Goal: Check status: Check status

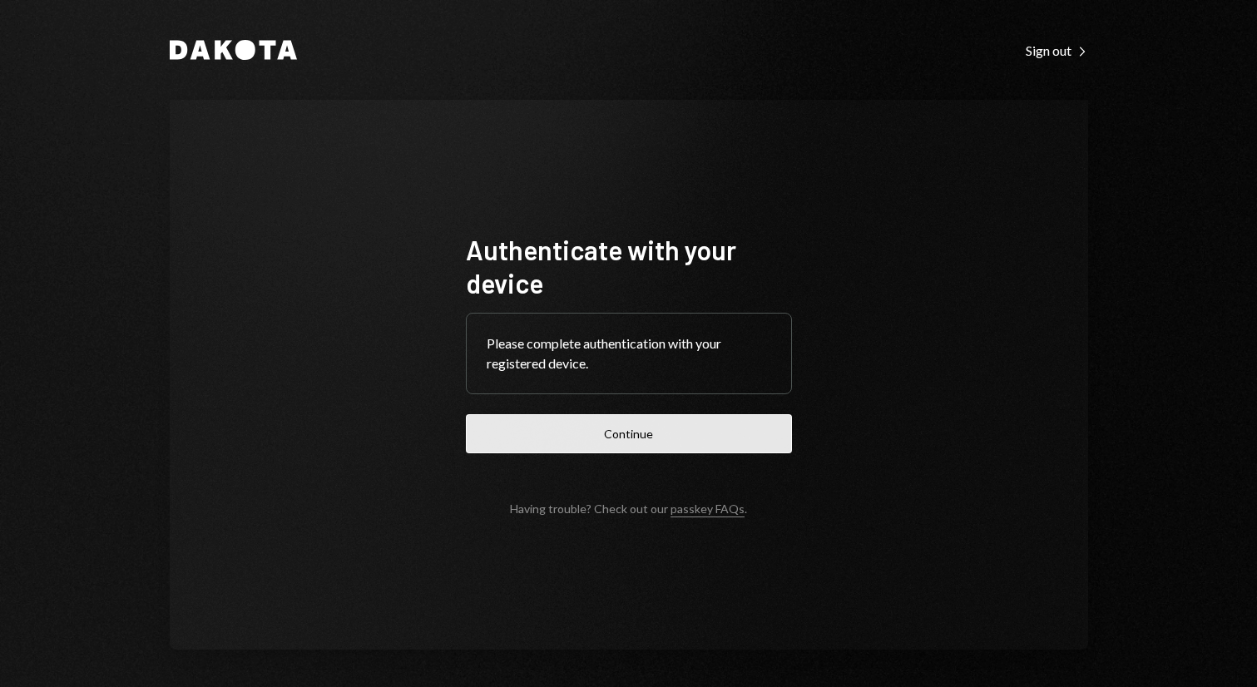
click at [750, 443] on button "Continue" at bounding box center [629, 433] width 326 height 39
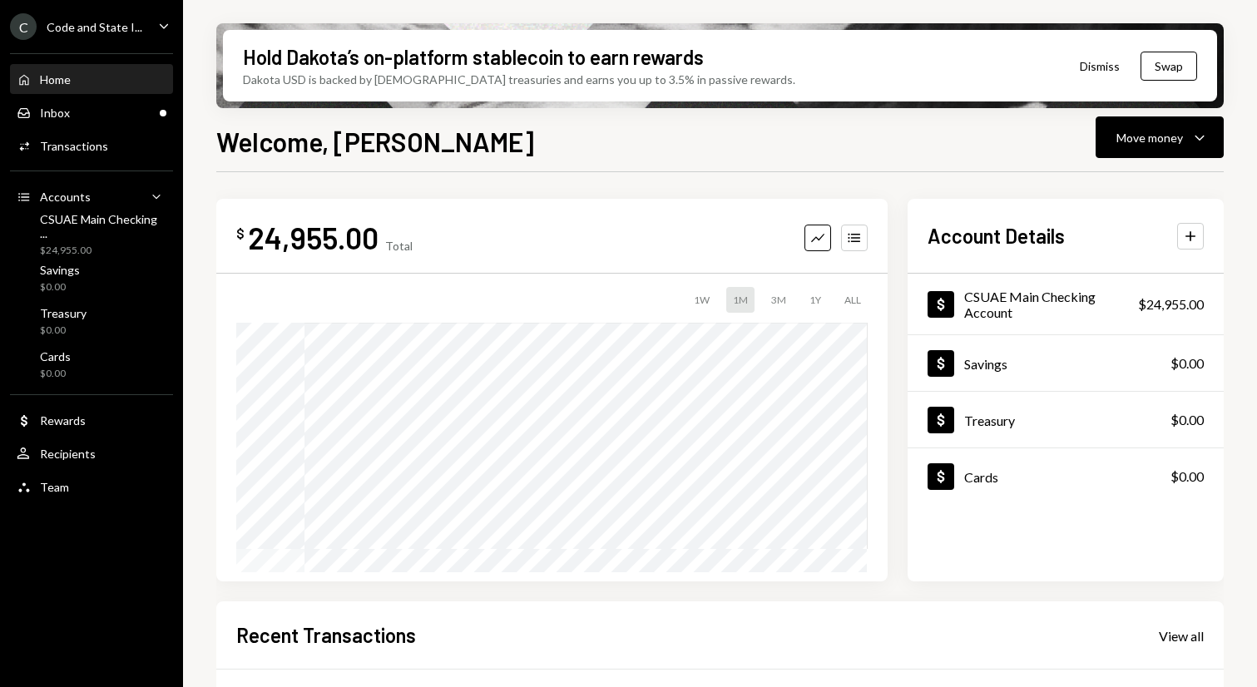
click at [1106, 70] on button "Dismiss" at bounding box center [1100, 66] width 82 height 39
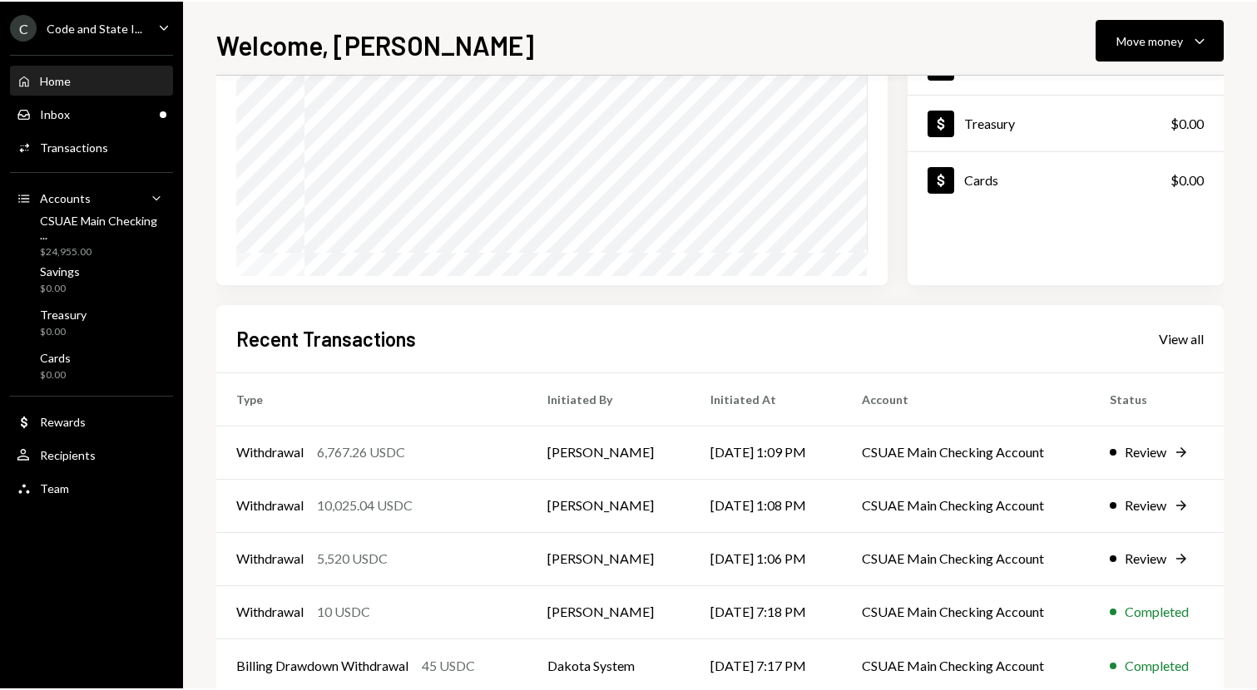
scroll to position [236, 0]
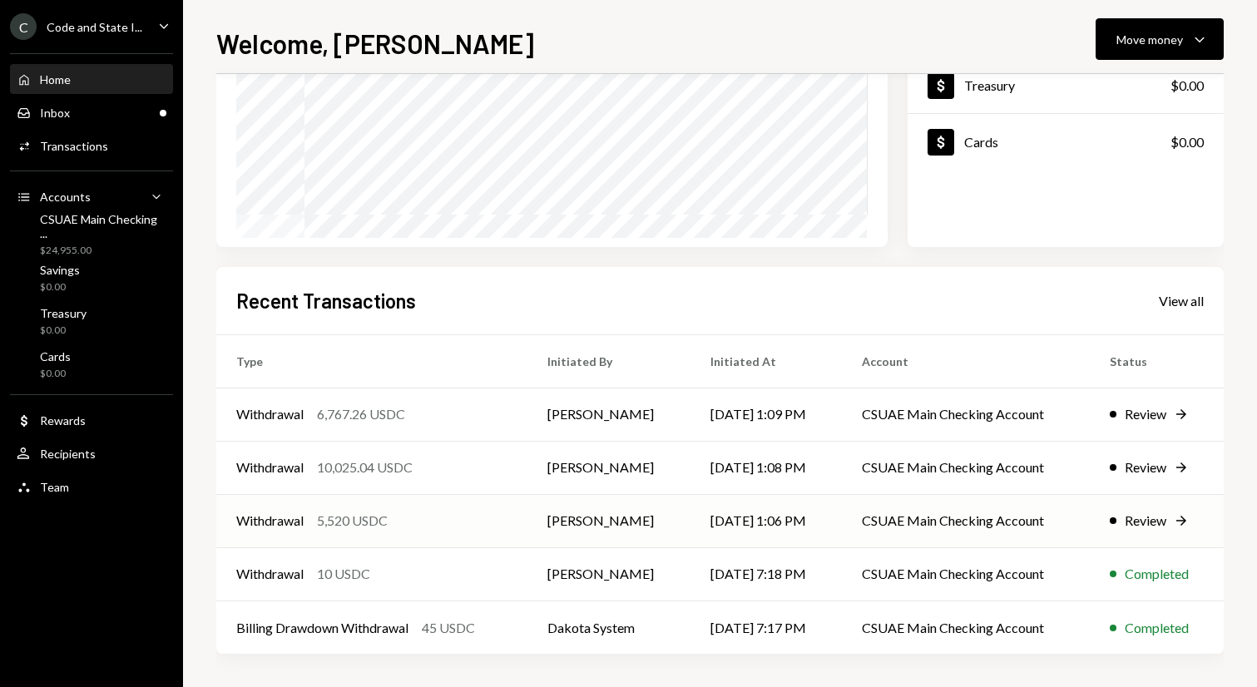
click at [1164, 527] on div "Review" at bounding box center [1146, 521] width 42 height 20
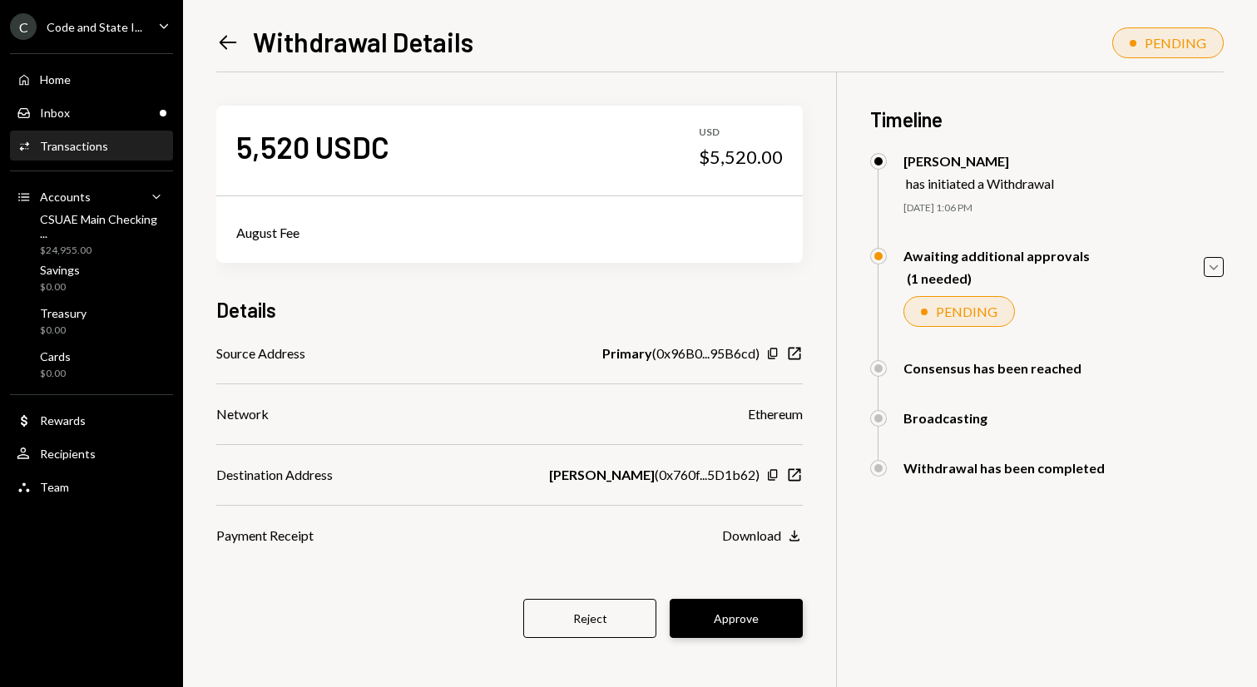
click at [750, 624] on button "Approve" at bounding box center [736, 618] width 133 height 39
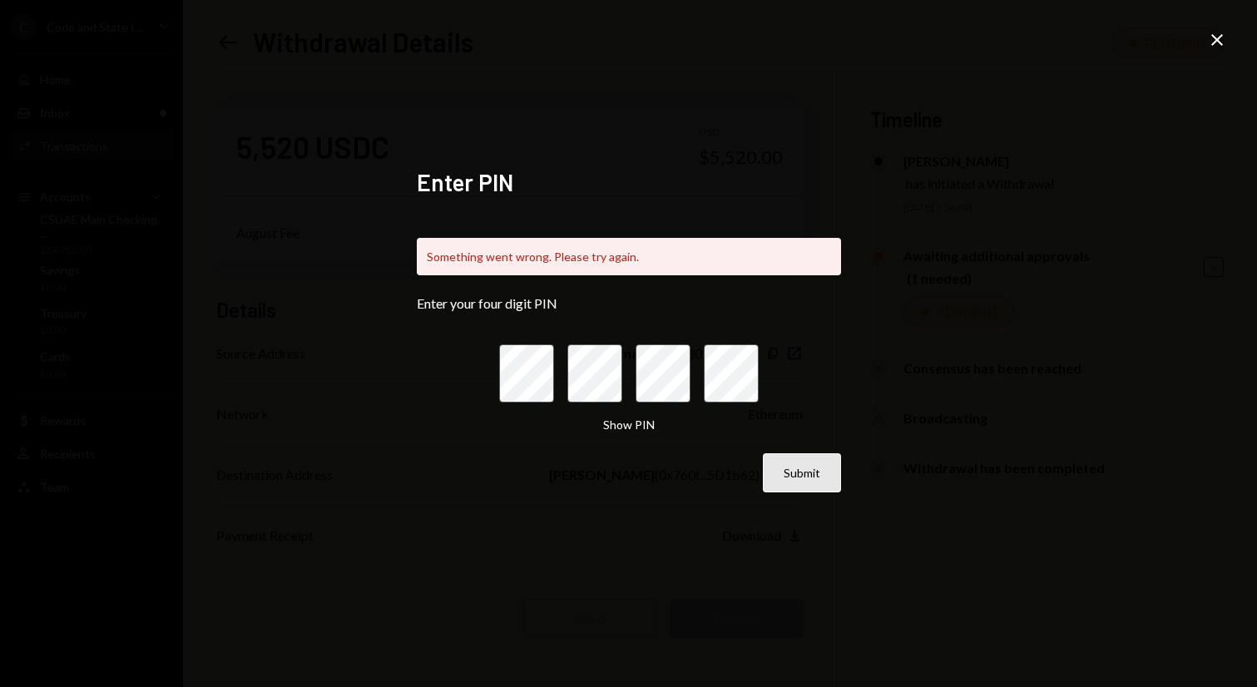
click at [797, 468] on button "Submit" at bounding box center [802, 472] width 78 height 39
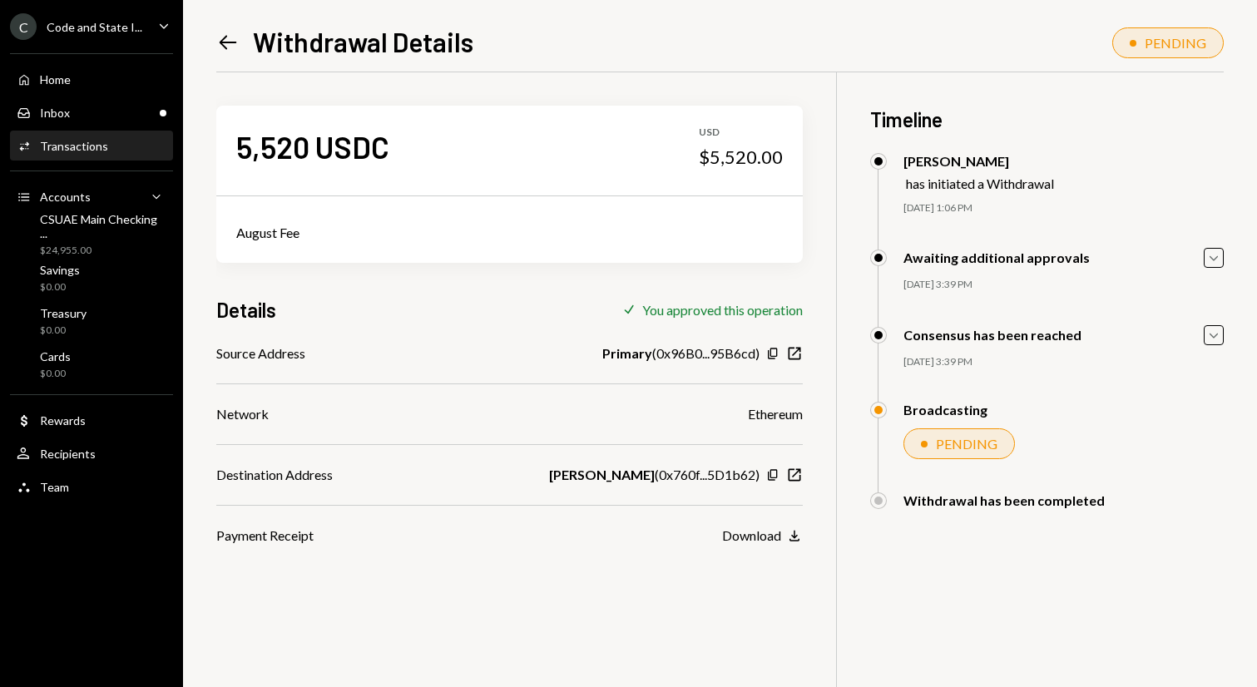
click at [237, 38] on icon "Left Arrow" at bounding box center [227, 42] width 23 height 23
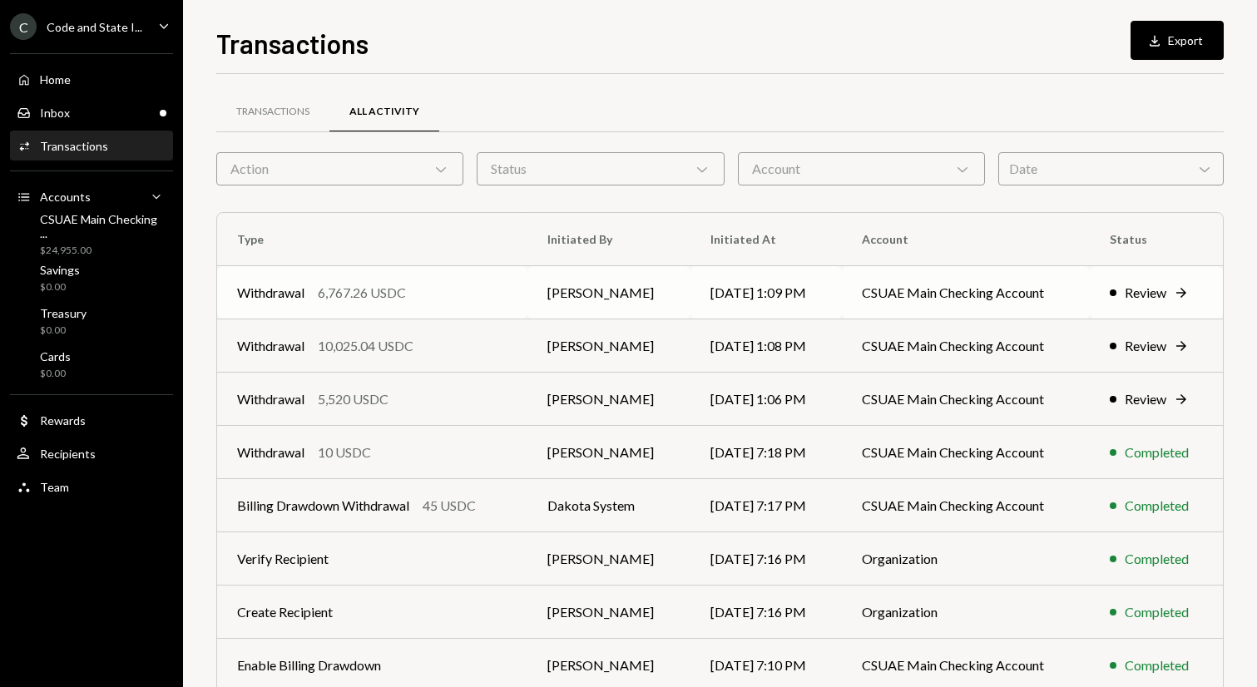
click at [1154, 283] on div "Review" at bounding box center [1146, 293] width 42 height 20
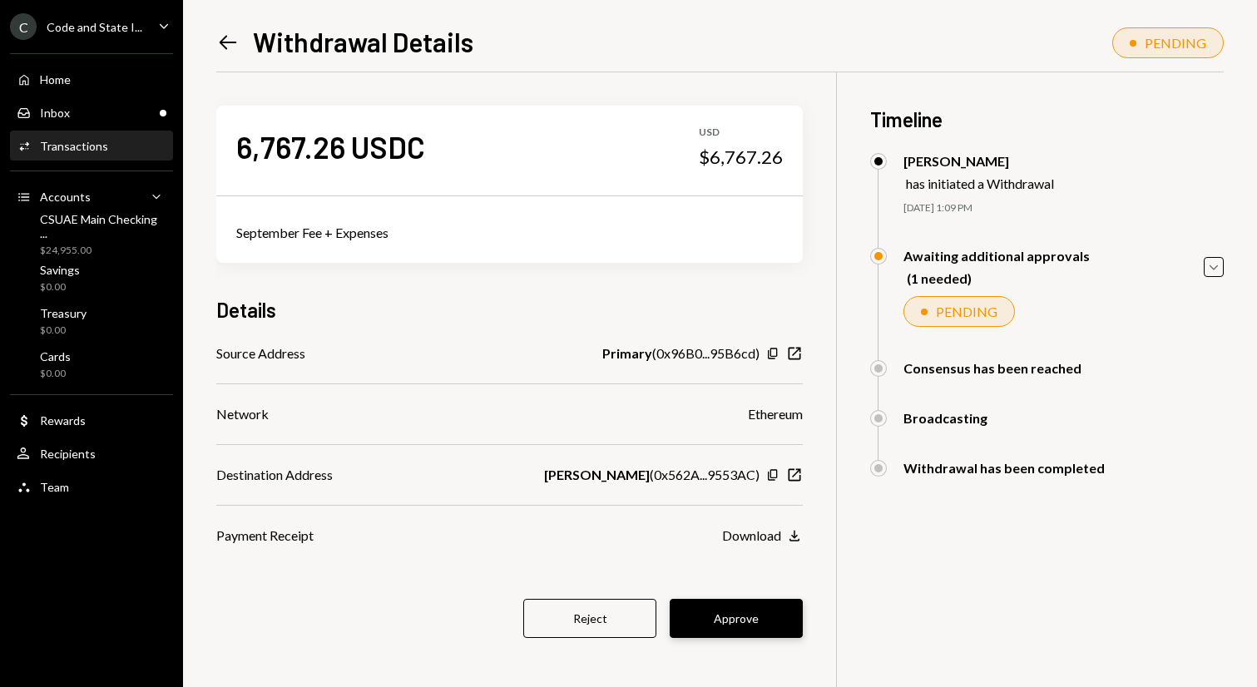
click at [720, 623] on button "Approve" at bounding box center [736, 618] width 133 height 39
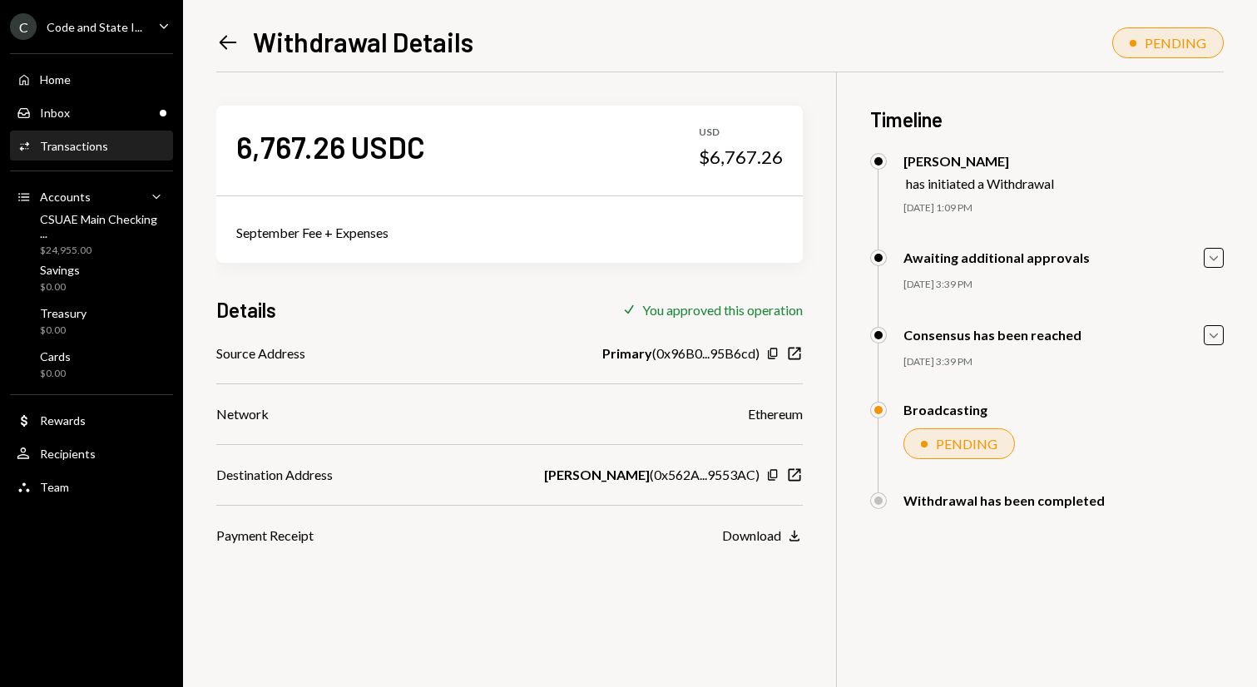
click at [235, 34] on icon "Left Arrow" at bounding box center [227, 42] width 23 height 23
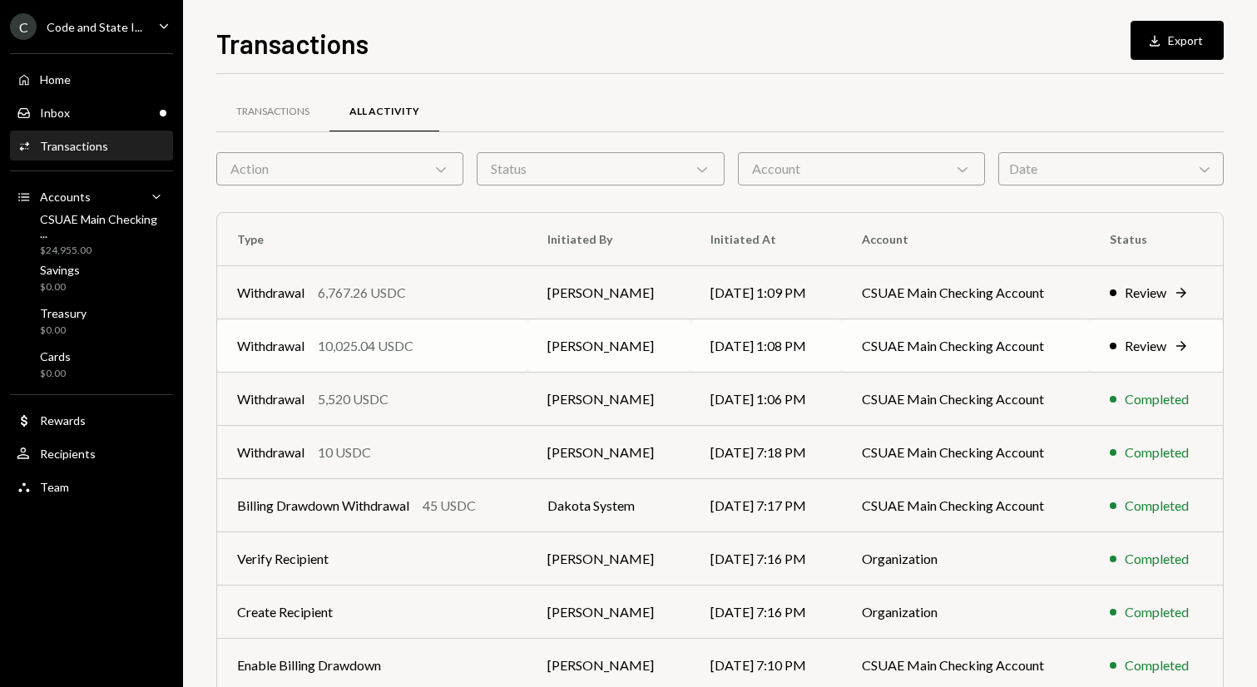
click at [1141, 332] on td "Review Right Arrow" at bounding box center [1156, 345] width 133 height 53
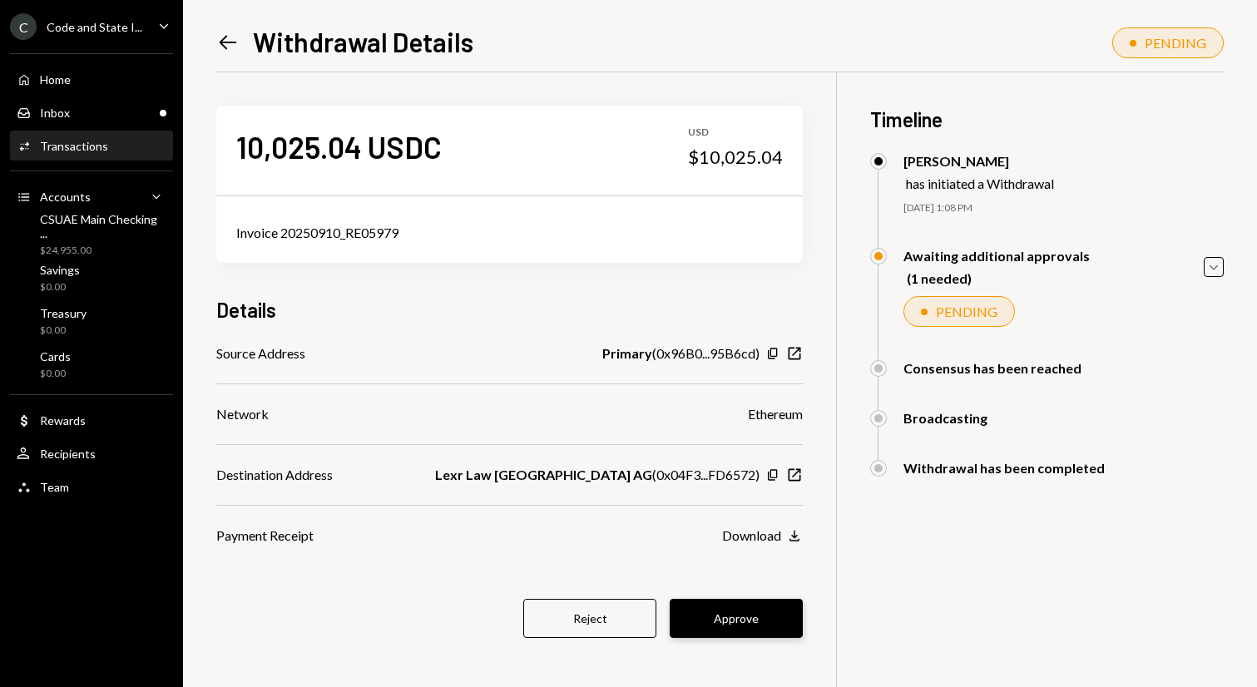
click at [756, 609] on button "Approve" at bounding box center [736, 618] width 133 height 39
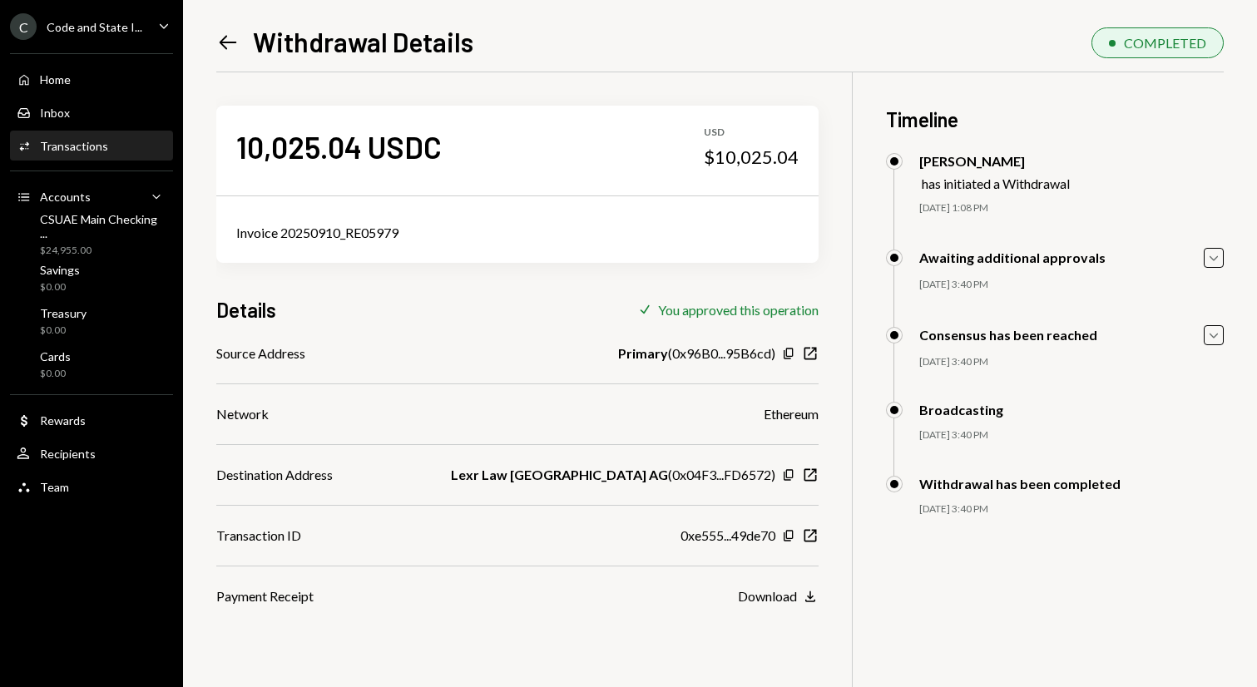
click at [238, 44] on icon "Left Arrow" at bounding box center [227, 42] width 23 height 23
